Goal: Communication & Community: Answer question/provide support

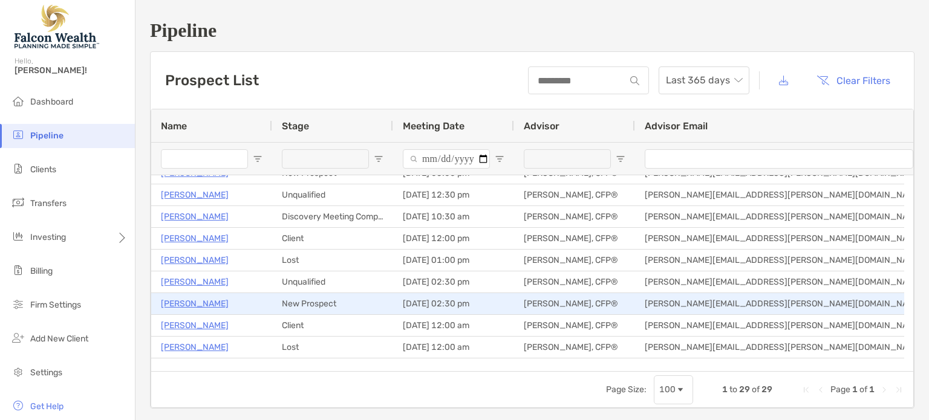
scroll to position [181, 0]
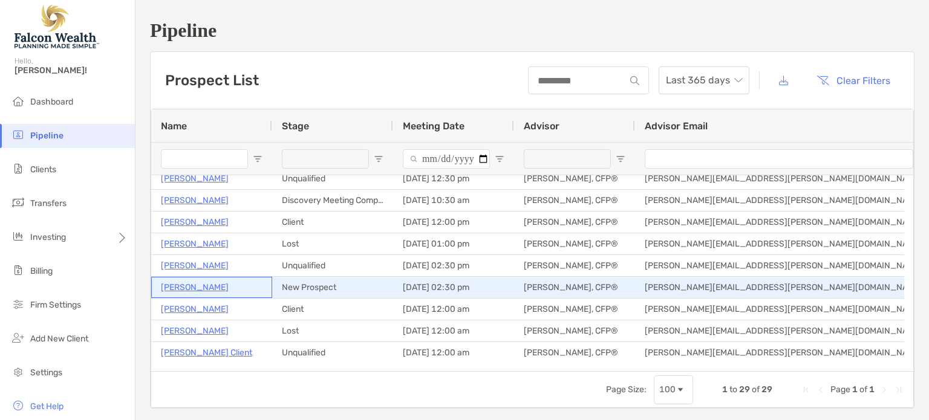
click at [201, 287] on p "[PERSON_NAME]" at bounding box center [195, 287] width 68 height 15
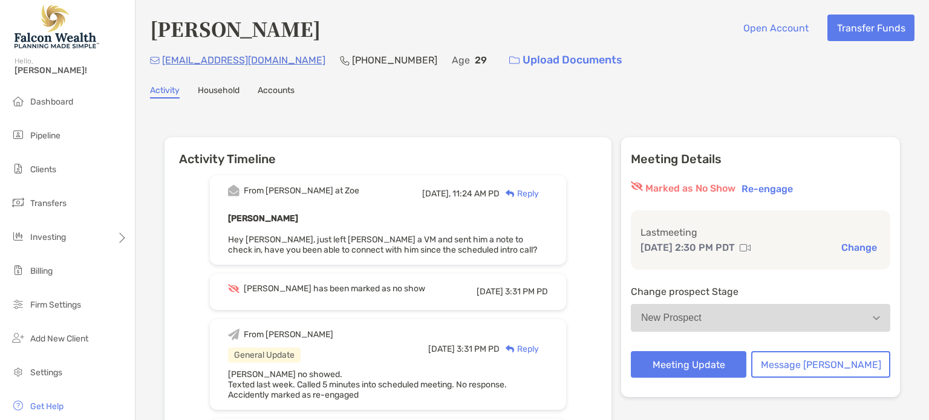
click at [539, 192] on div "Reply" at bounding box center [519, 194] width 39 height 13
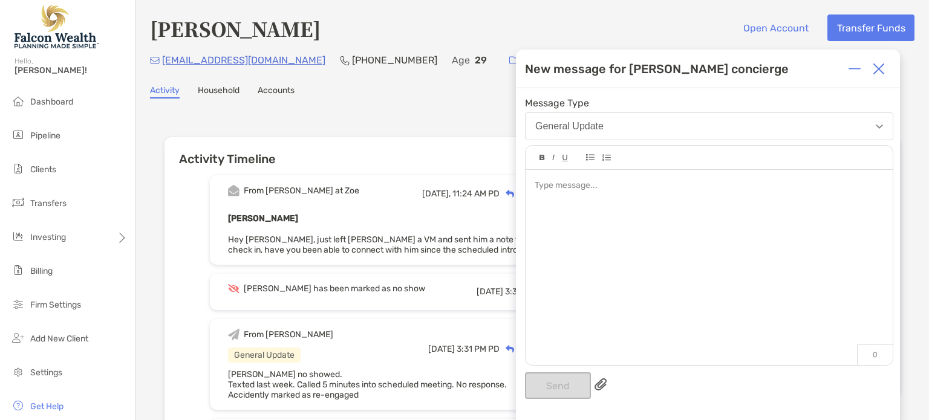
click at [567, 181] on div at bounding box center [709, 186] width 348 height 13
click at [552, 392] on button "Send" at bounding box center [558, 386] width 66 height 27
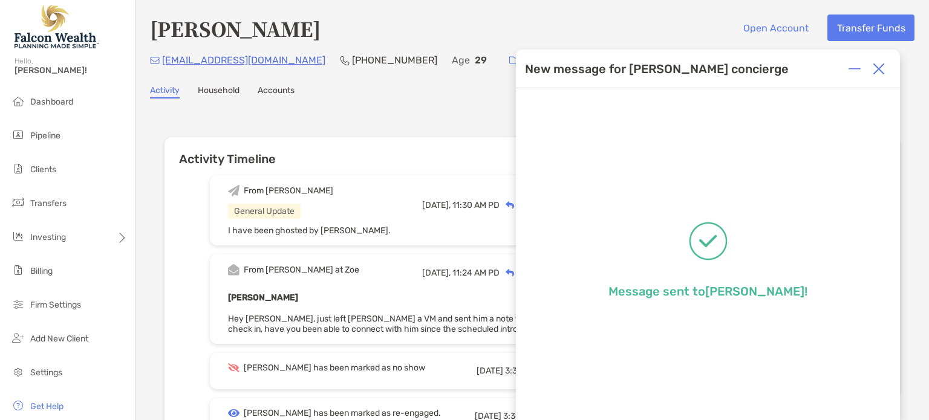
click at [883, 65] on img at bounding box center [879, 69] width 12 height 12
